Goal: Information Seeking & Learning: Learn about a topic

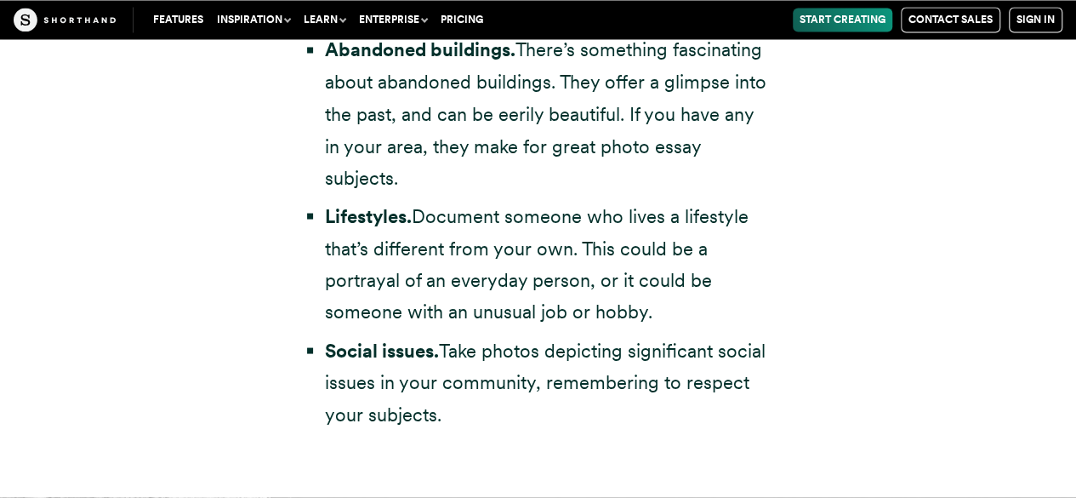
scroll to position [4743, 0]
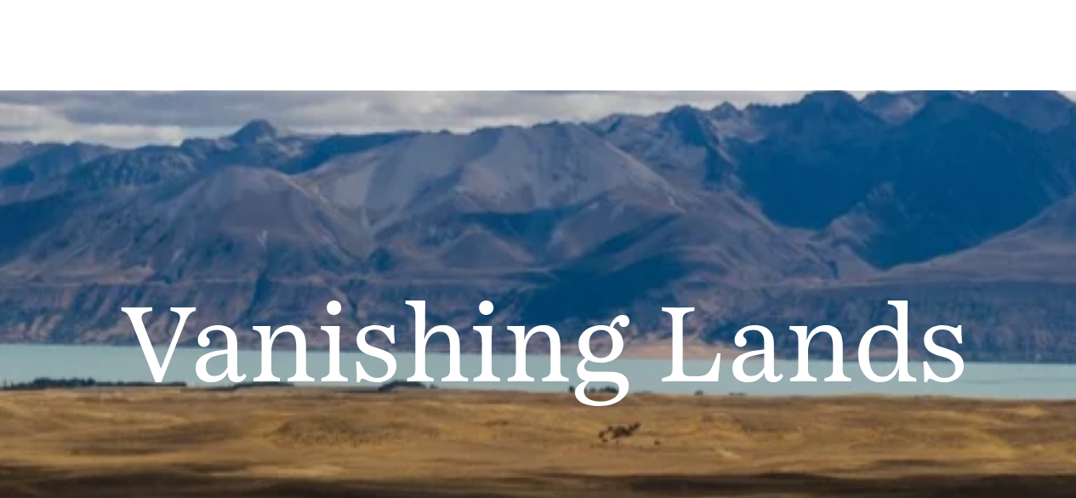
scroll to position [7305, 0]
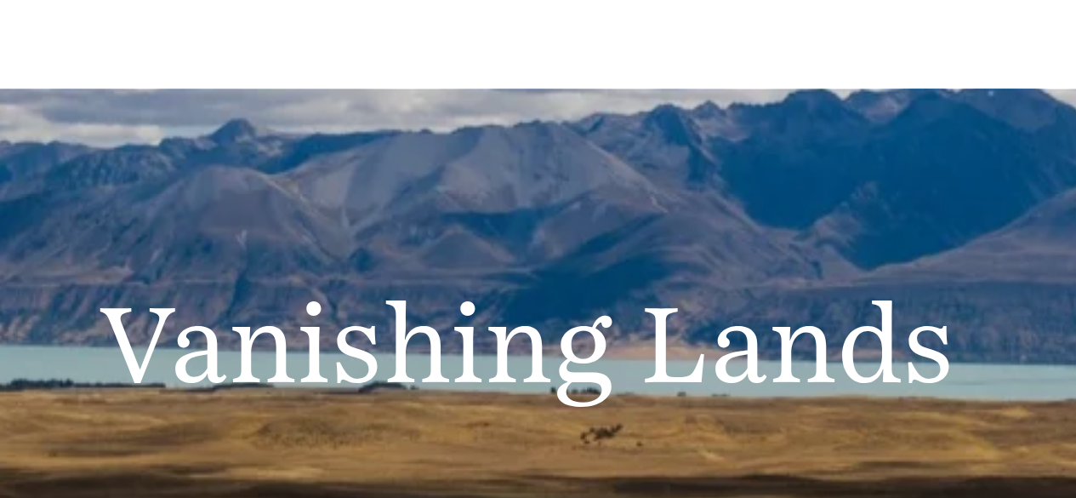
drag, startPoint x: 566, startPoint y: 191, endPoint x: 561, endPoint y: 199, distance: 9.2
click at [561, 213] on h2 "Vanishing Lands" at bounding box center [538, 234] width 879 height 43
click at [565, 213] on h2 "Vanishing Lands" at bounding box center [538, 234] width 879 height 43
drag, startPoint x: 565, startPoint y: 199, endPoint x: 577, endPoint y: 203, distance: 12.6
click at [577, 213] on h2 "Vanishing Lands" at bounding box center [538, 234] width 879 height 43
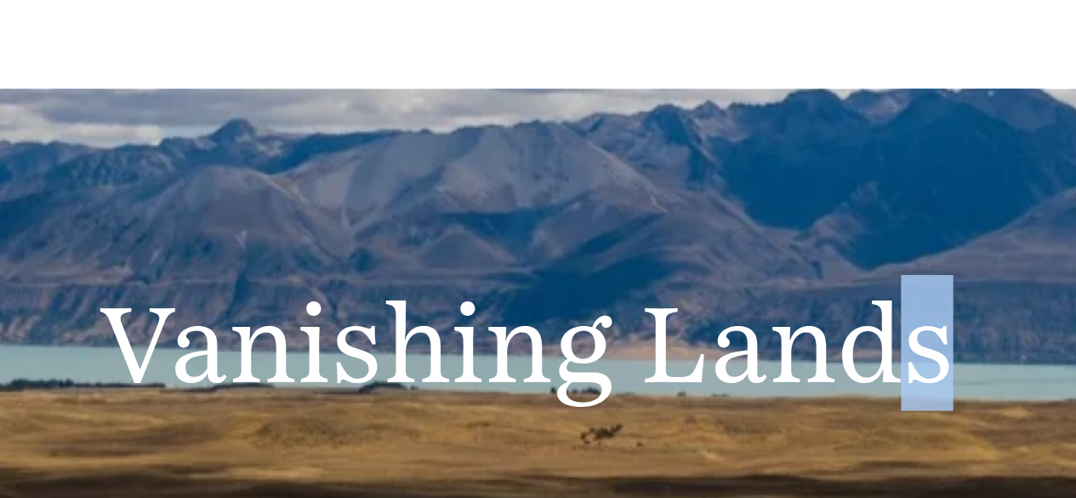
drag, startPoint x: 689, startPoint y: 216, endPoint x: 663, endPoint y: 209, distance: 27.2
click at [663, 213] on h2 "Vanishing Lands" at bounding box center [538, 234] width 879 height 43
click at [674, 213] on h2 "Vanishing Lands" at bounding box center [538, 234] width 879 height 43
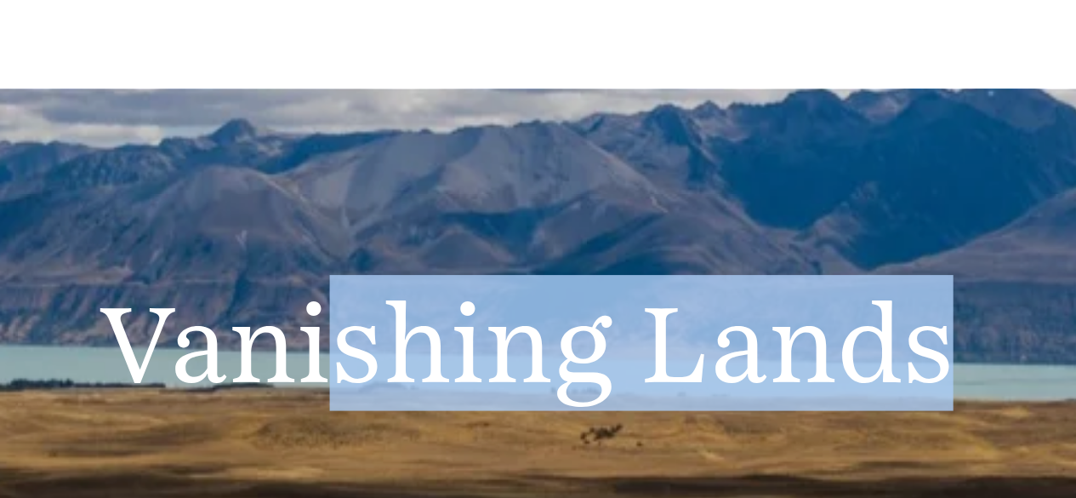
drag, startPoint x: 677, startPoint y: 213, endPoint x: 459, endPoint y: 191, distance: 218.9
click at [459, 213] on h2 "Vanishing Lands" at bounding box center [538, 234] width 879 height 43
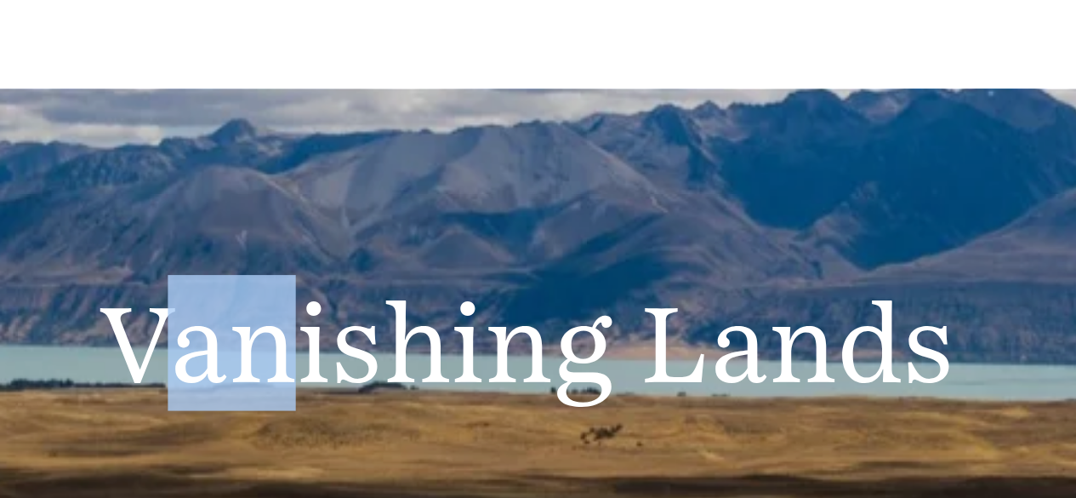
drag, startPoint x: 412, startPoint y: 199, endPoint x: 425, endPoint y: 199, distance: 13.6
click at [429, 213] on h2 "Vanishing Lands" at bounding box center [538, 234] width 879 height 43
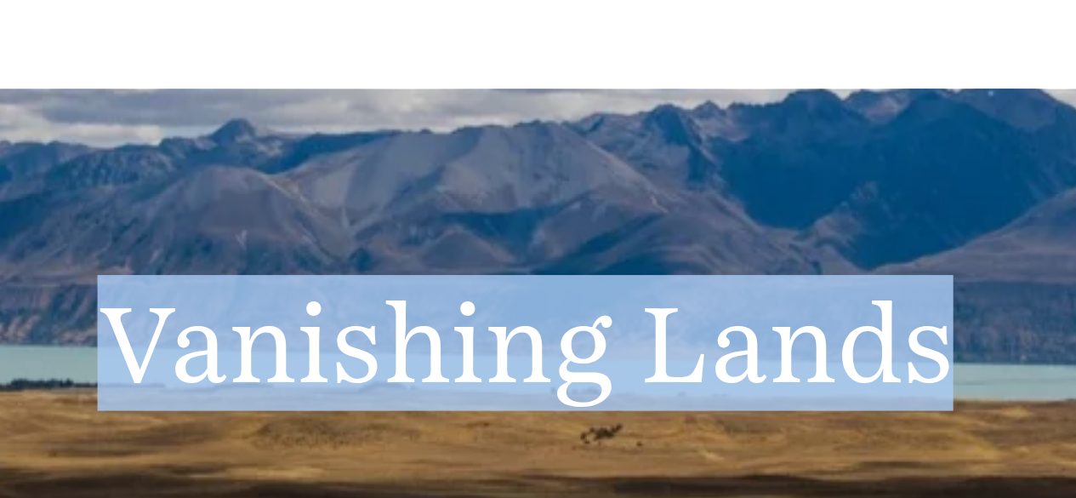
drag, startPoint x: 397, startPoint y: 199, endPoint x: 673, endPoint y: 206, distance: 275.7
click at [673, 213] on h2 "Vanishing Lands" at bounding box center [538, 234] width 879 height 43
click at [532, 152] on div "Vanishing Lands" at bounding box center [538, 235] width 1076 height 166
